Goal: Transaction & Acquisition: Purchase product/service

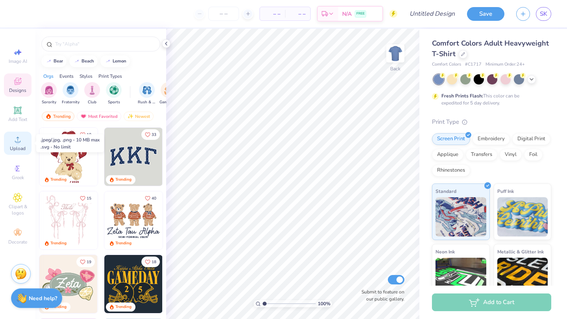
click at [18, 146] on span "Upload" at bounding box center [18, 149] width 16 height 6
click at [82, 75] on div "Styles" at bounding box center [85, 76] width 13 height 7
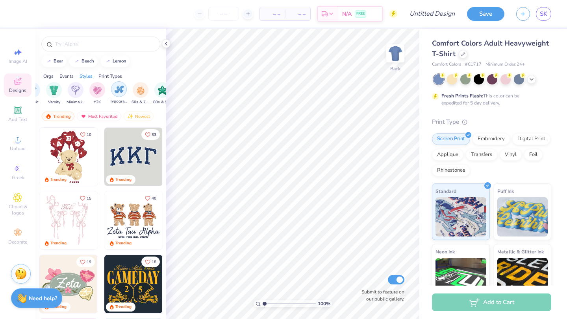
scroll to position [0, 454]
click at [534, 50] on div "Comfort Colors Adult Heavyweight T-Shirt" at bounding box center [491, 48] width 119 height 21
click at [546, 8] on link "SK" at bounding box center [543, 14] width 15 height 14
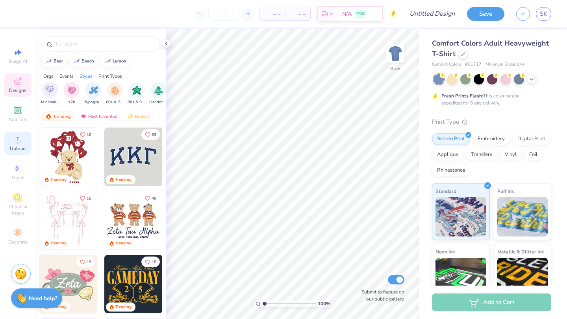
click at [18, 137] on icon at bounding box center [17, 139] width 9 height 9
click at [13, 65] on div "Image AI" at bounding box center [18, 55] width 28 height 23
select select "4"
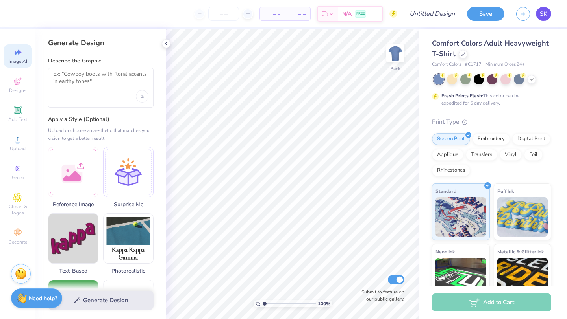
click at [543, 14] on span "SK" at bounding box center [542, 13] width 7 height 9
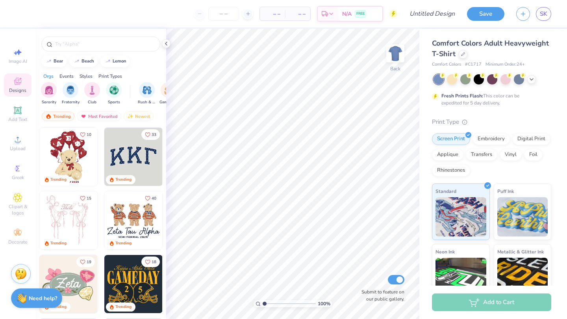
click at [89, 76] on div "Styles" at bounding box center [85, 76] width 13 height 7
click at [106, 74] on div "Print Types" at bounding box center [110, 76] width 24 height 7
click at [359, 15] on span "FREE" at bounding box center [360, 15] width 8 height 6
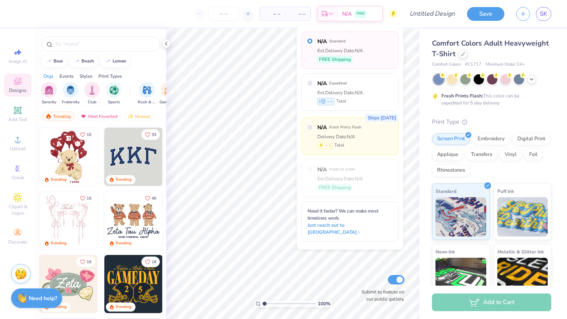
click at [373, 127] on div "Ships in 2 Days N/A Fresh Prints Flash Delivery Date: N/A – – Total" at bounding box center [349, 136] width 97 height 37
radio input "false"
radio input "true"
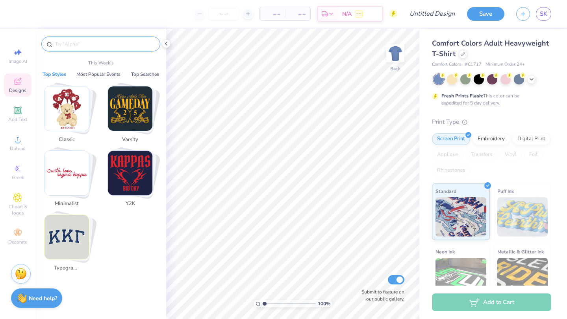
click at [96, 41] on input "text" at bounding box center [104, 44] width 101 height 8
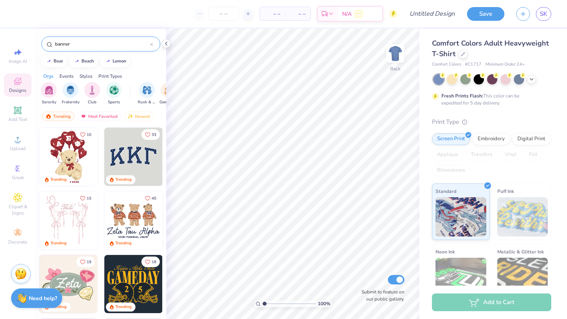
type input "banner"
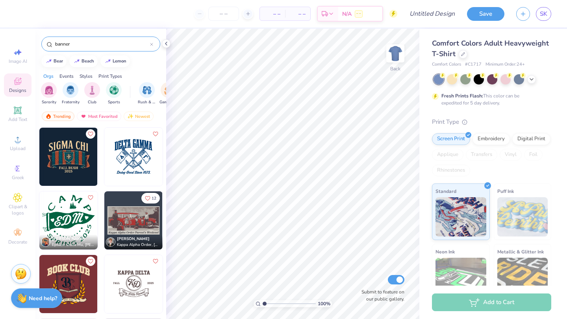
click at [78, 164] on img at bounding box center [68, 157] width 58 height 58
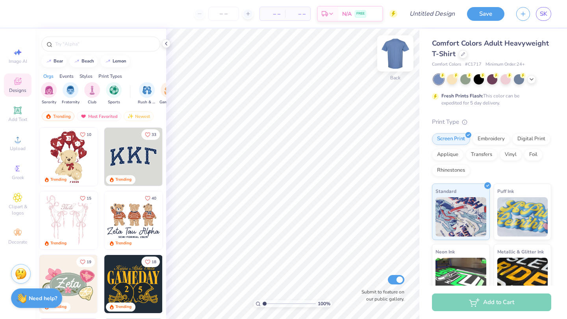
click at [396, 56] on img at bounding box center [394, 53] width 31 height 31
click at [396, 56] on img at bounding box center [395, 54] width 16 height 16
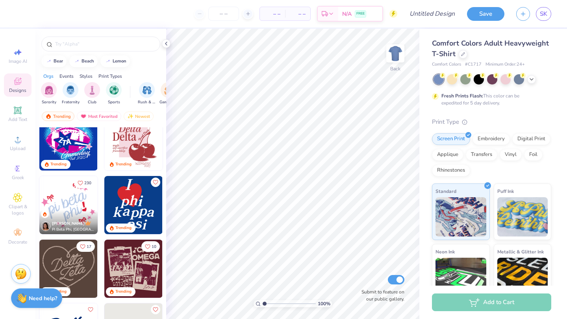
scroll to position [498, 0]
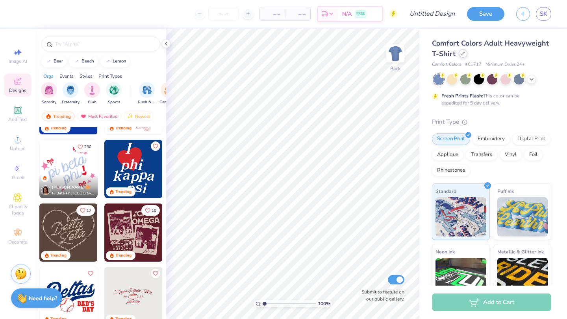
click at [461, 55] on div at bounding box center [462, 53] width 9 height 9
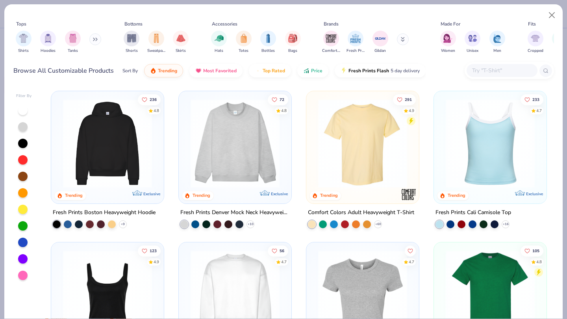
click at [515, 79] on div "Browse All Customizable Products Sort By Trending Most Favorited Top Rated Pric…" at bounding box center [283, 71] width 540 height 22
click at [510, 72] on input "text" at bounding box center [501, 70] width 61 height 9
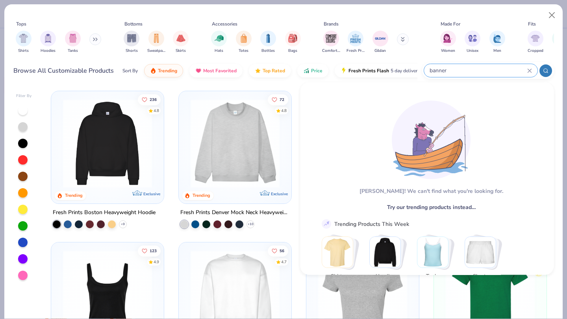
type input "banner"
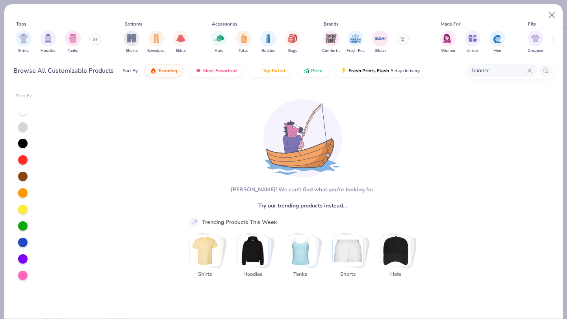
click at [98, 42] on button at bounding box center [95, 39] width 12 height 12
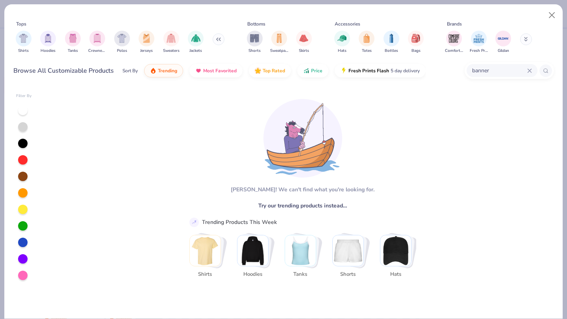
click at [523, 38] on button at bounding box center [526, 39] width 12 height 12
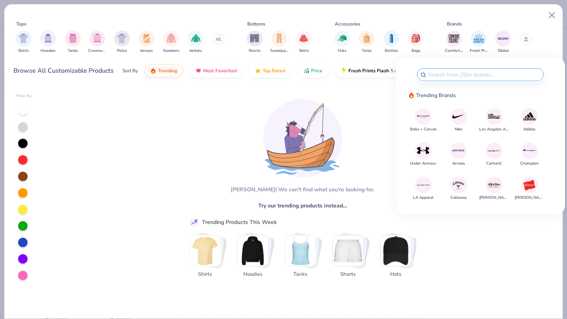
click at [523, 38] on button at bounding box center [526, 39] width 12 height 12
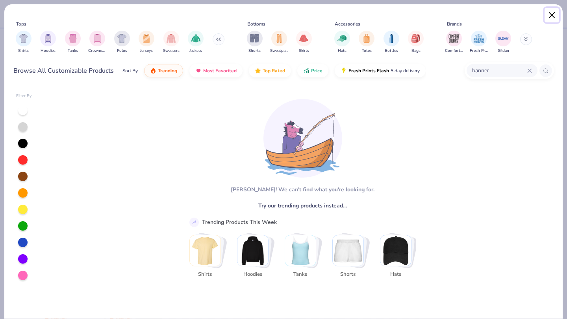
click at [550, 16] on button "Close" at bounding box center [551, 15] width 15 height 15
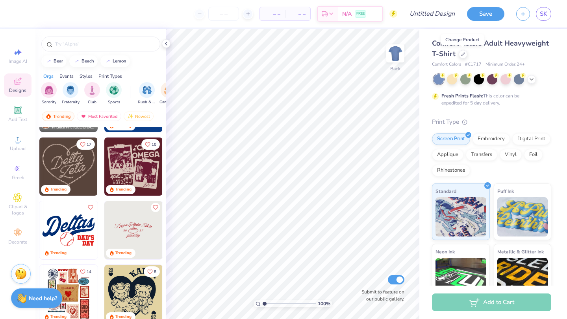
scroll to position [573, 0]
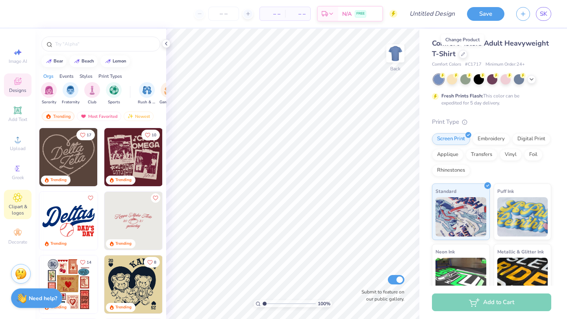
click at [17, 196] on icon at bounding box center [18, 198] width 4 height 4
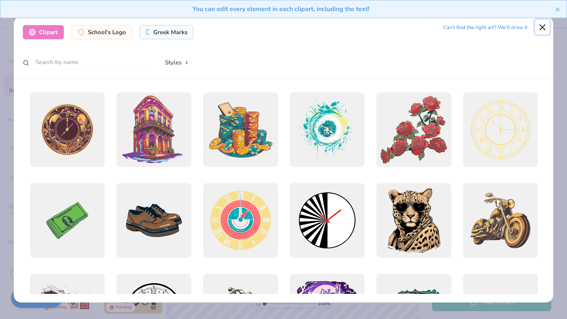
click at [539, 27] on button "Close" at bounding box center [542, 27] width 15 height 15
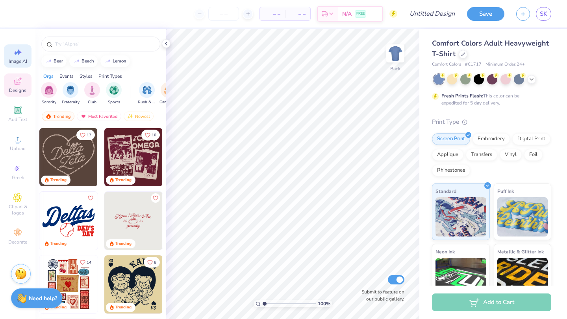
click at [17, 54] on icon at bounding box center [16, 53] width 4 height 4
select select "4"
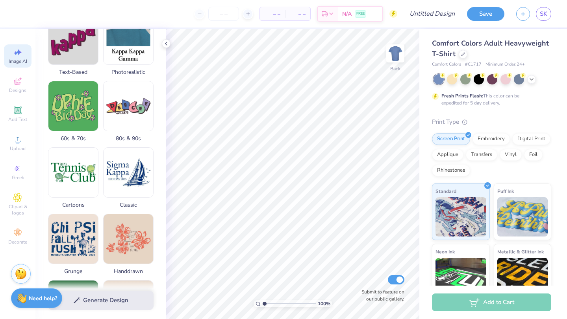
scroll to position [0, 0]
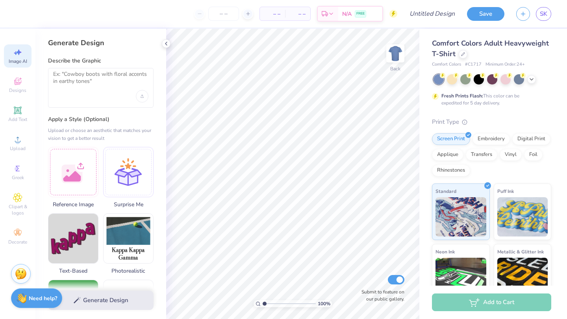
click at [3, 186] on div "Image AI Designs Add Text Upload Greek Clipart & logos Decorate" at bounding box center [17, 174] width 35 height 291
click at [15, 171] on icon at bounding box center [17, 168] width 9 height 9
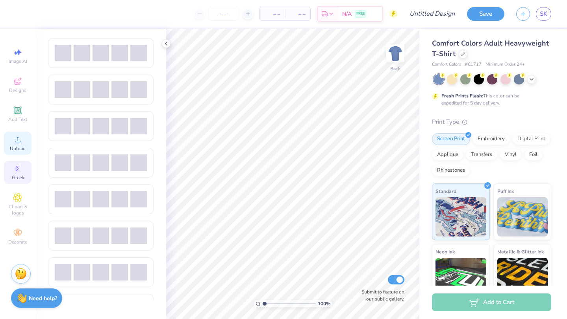
click at [22, 146] on span "Upload" at bounding box center [18, 149] width 16 height 6
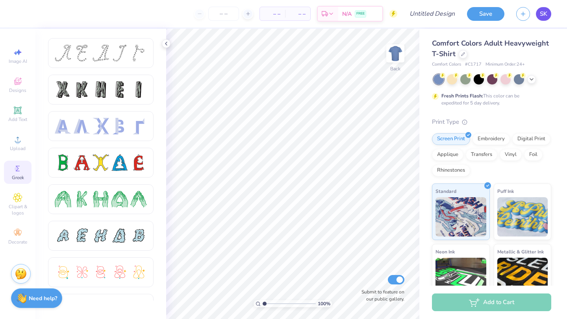
click at [539, 16] on span "SK" at bounding box center [542, 13] width 7 height 9
